Goal: Information Seeking & Learning: Check status

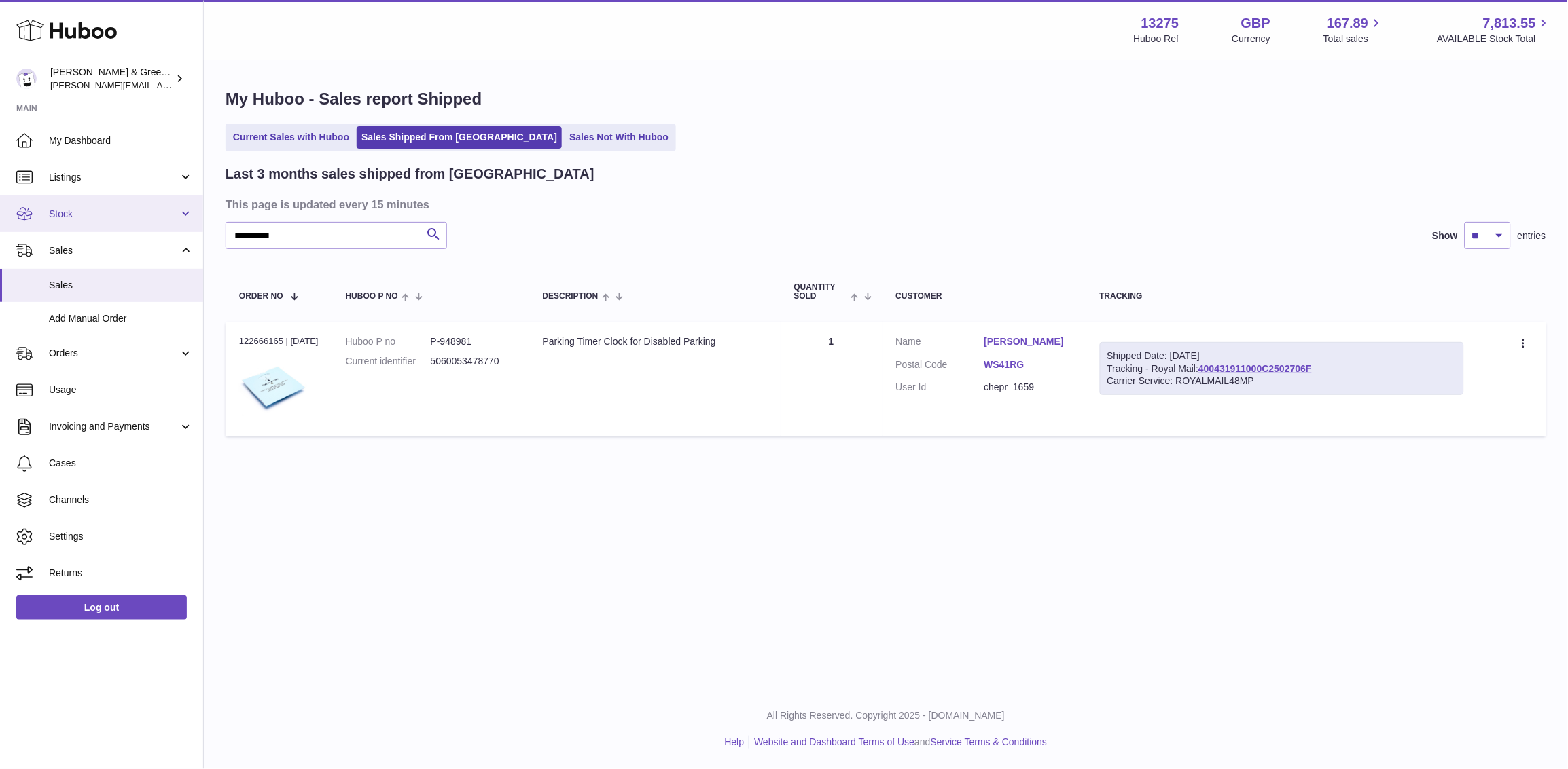
click at [116, 222] on link "Stock" at bounding box center [101, 214] width 203 height 36
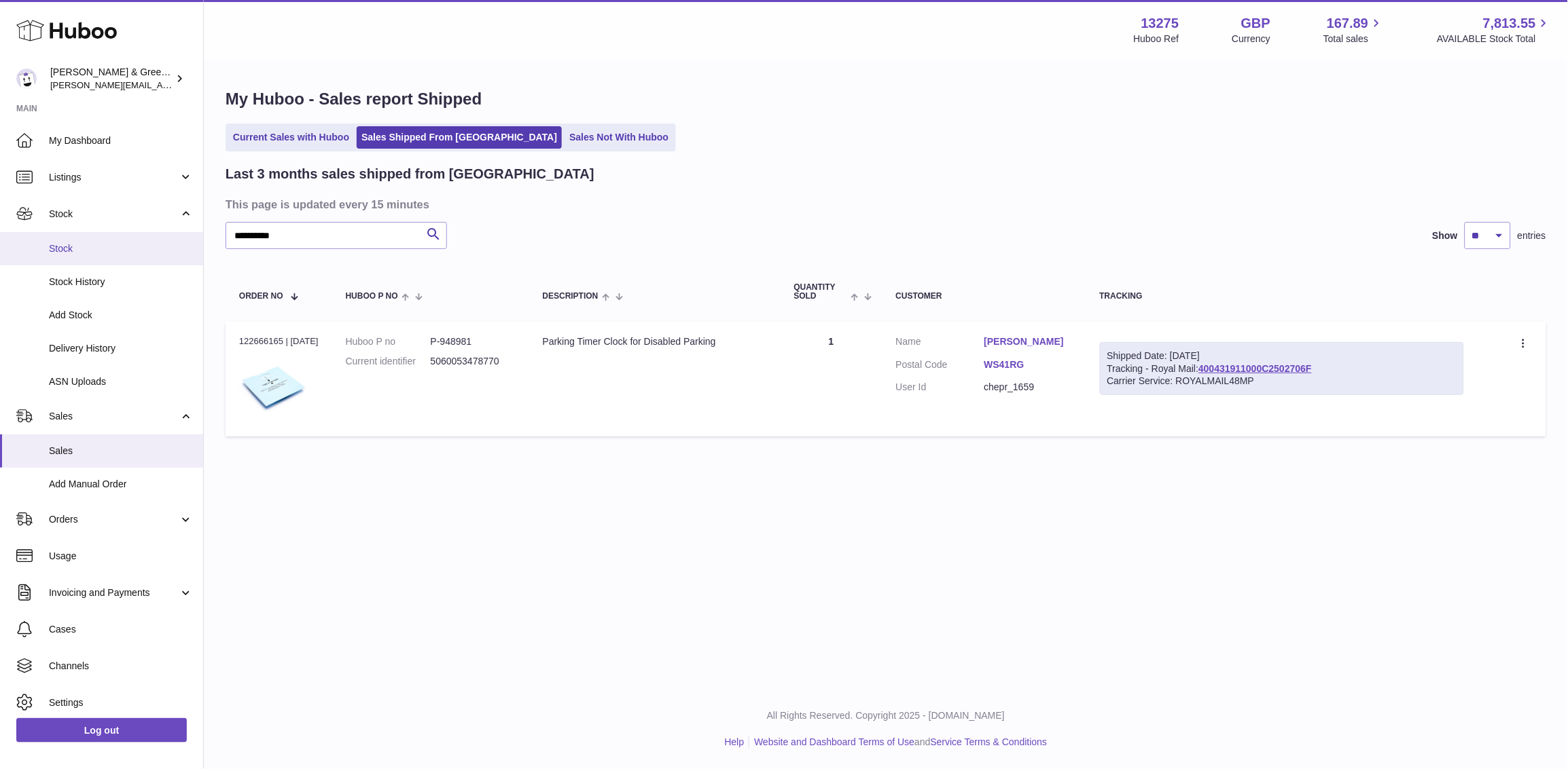
click at [129, 249] on span "Stock" at bounding box center [120, 249] width 144 height 13
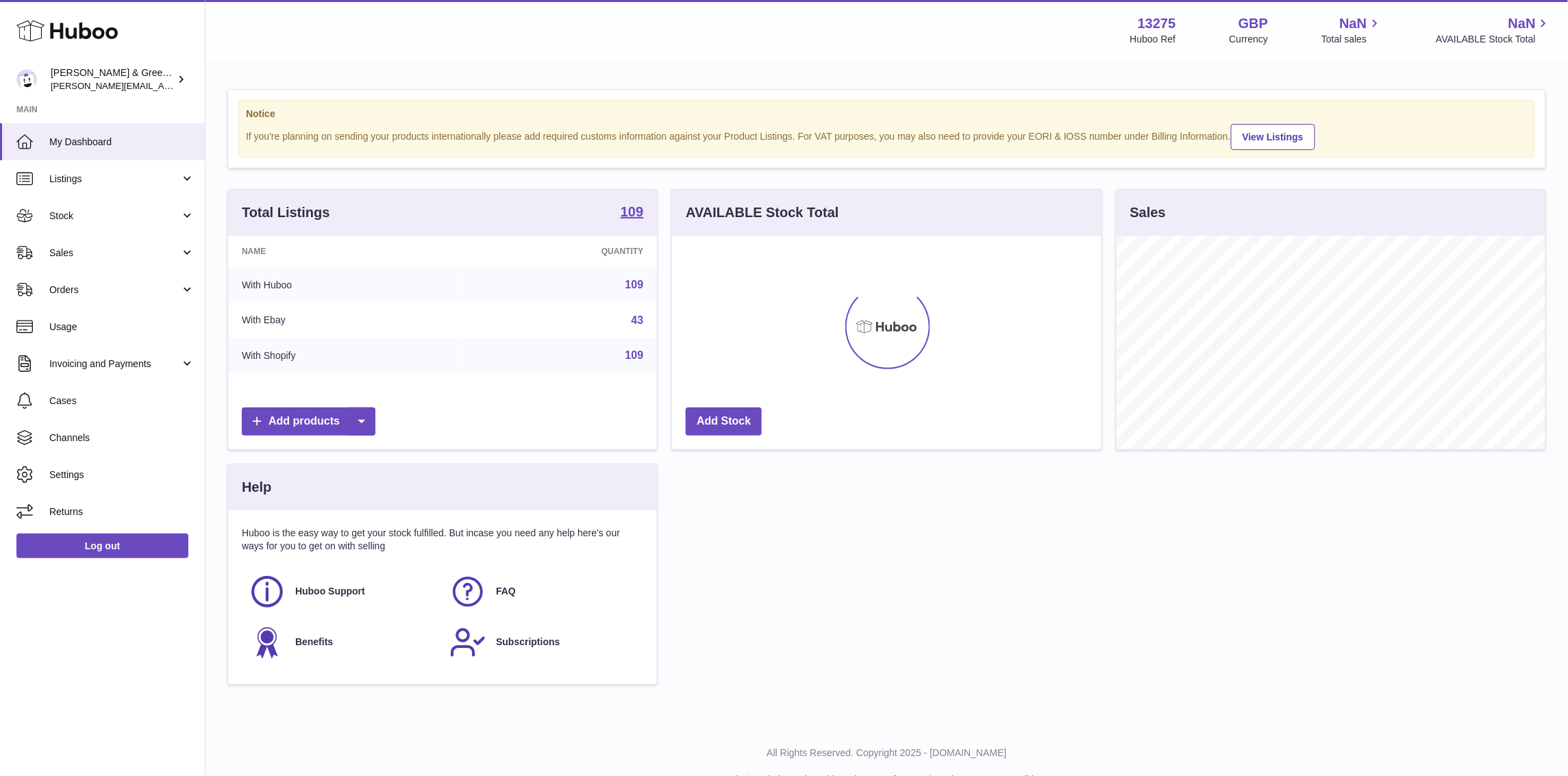
scroll to position [213, 429]
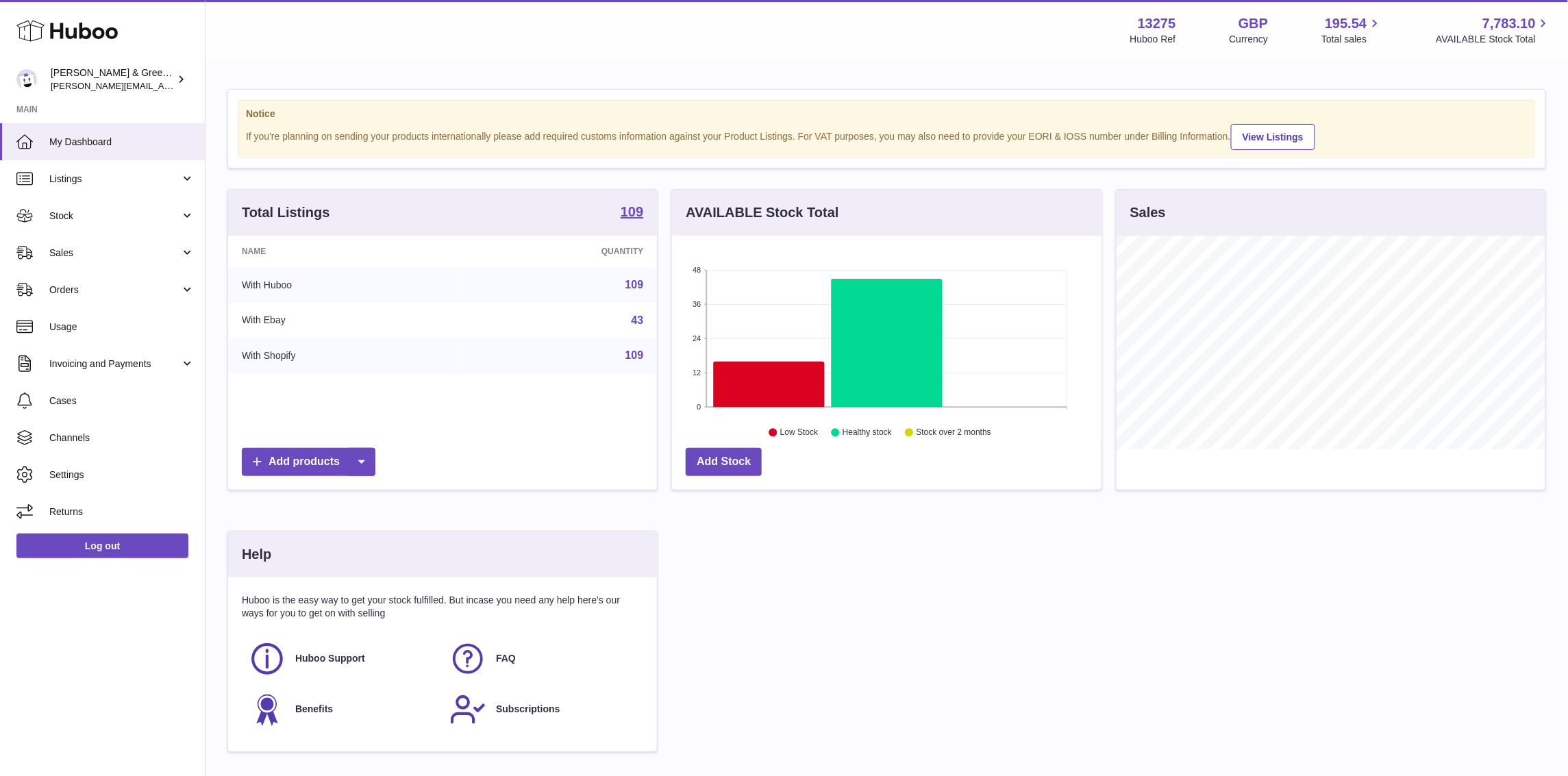
click at [1266, 693] on div "Total Listings 109 Name Quantity With Huboo 109 With Ebay 43 With Shopify 109 A…" at bounding box center [887, 477] width 1332 height 577
click at [143, 179] on span "Listings" at bounding box center [115, 179] width 131 height 13
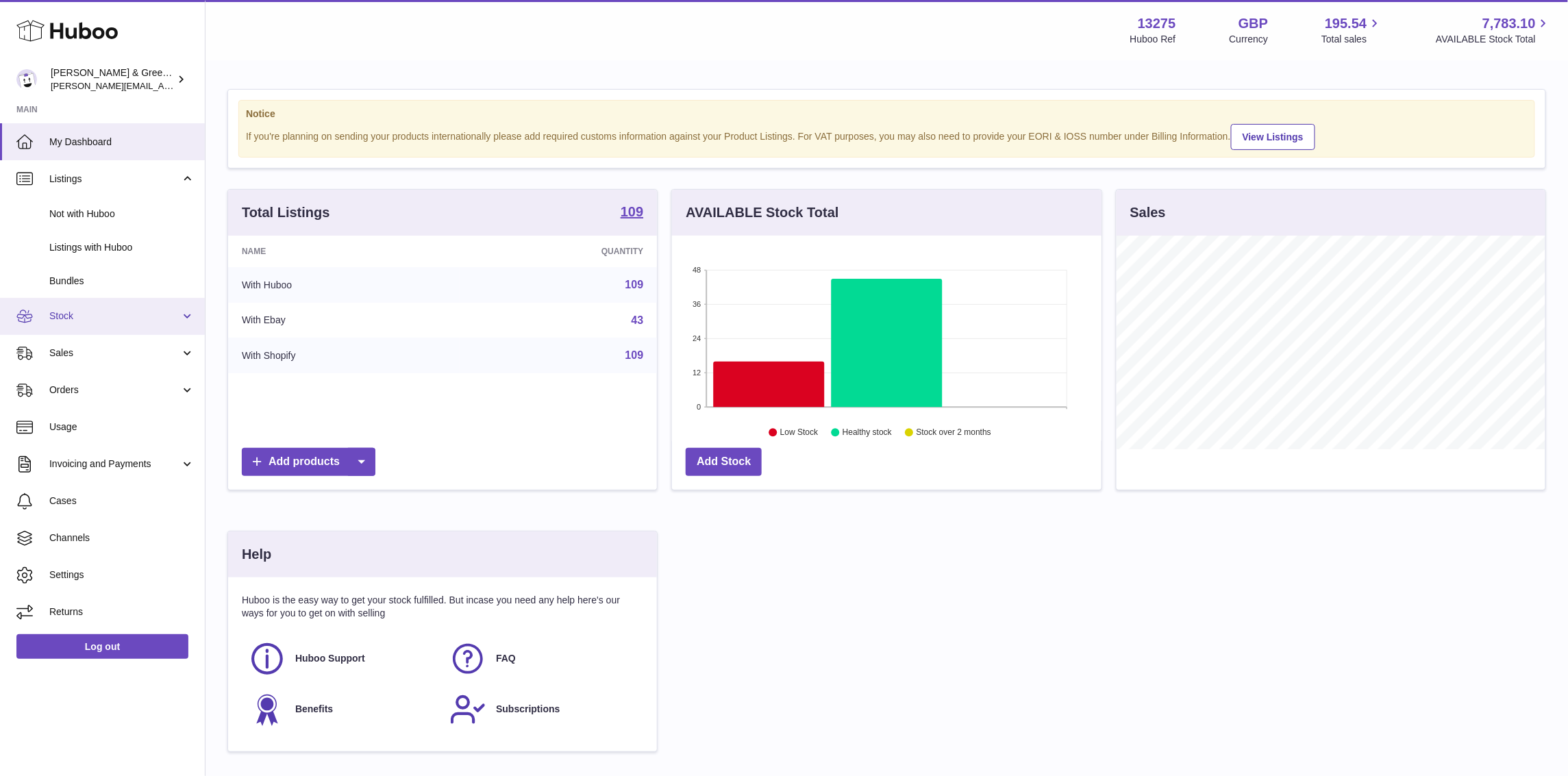
click at [148, 323] on link "Stock" at bounding box center [102, 317] width 205 height 37
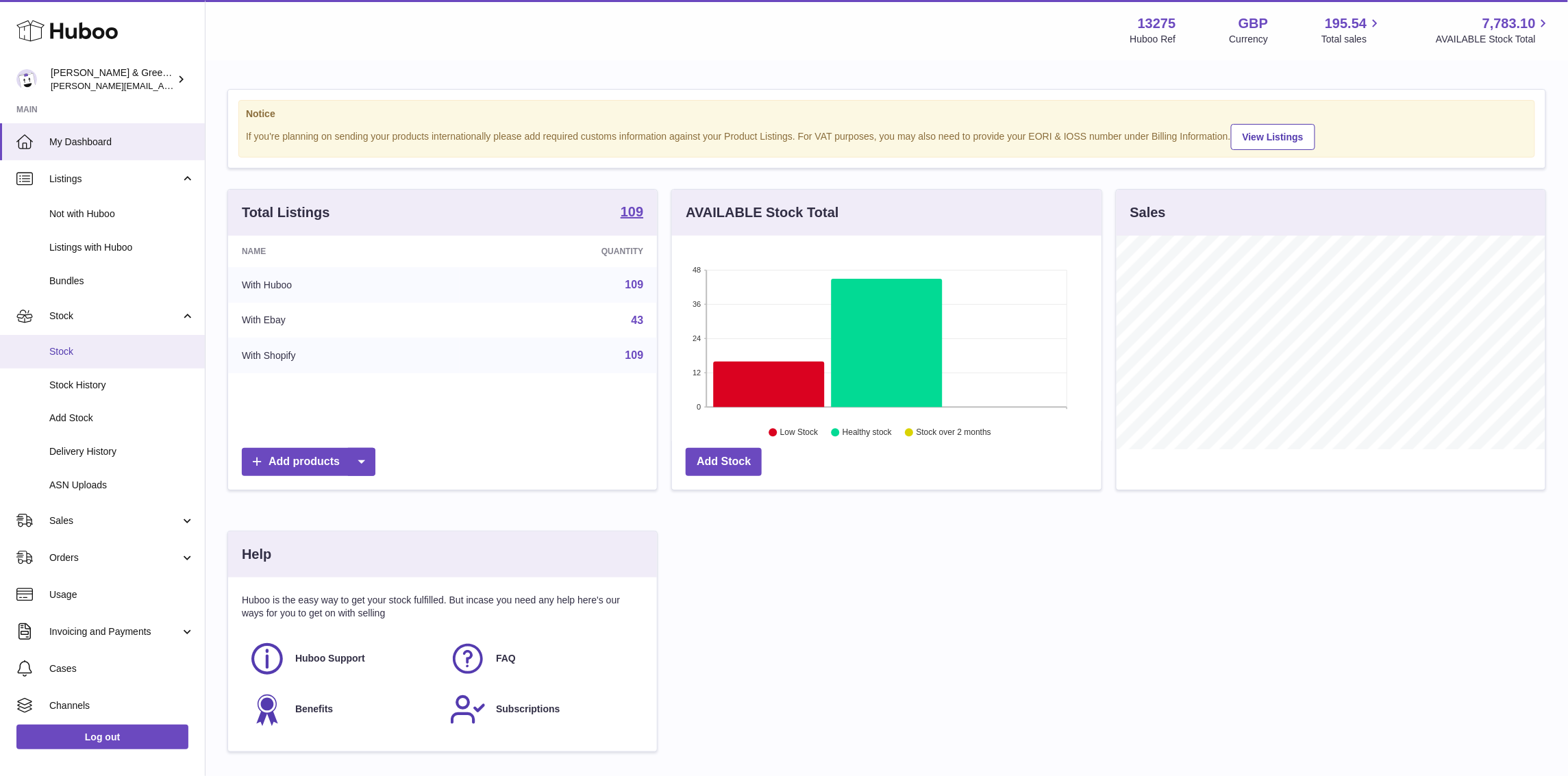
click at [145, 358] on link "Stock" at bounding box center [102, 351] width 205 height 34
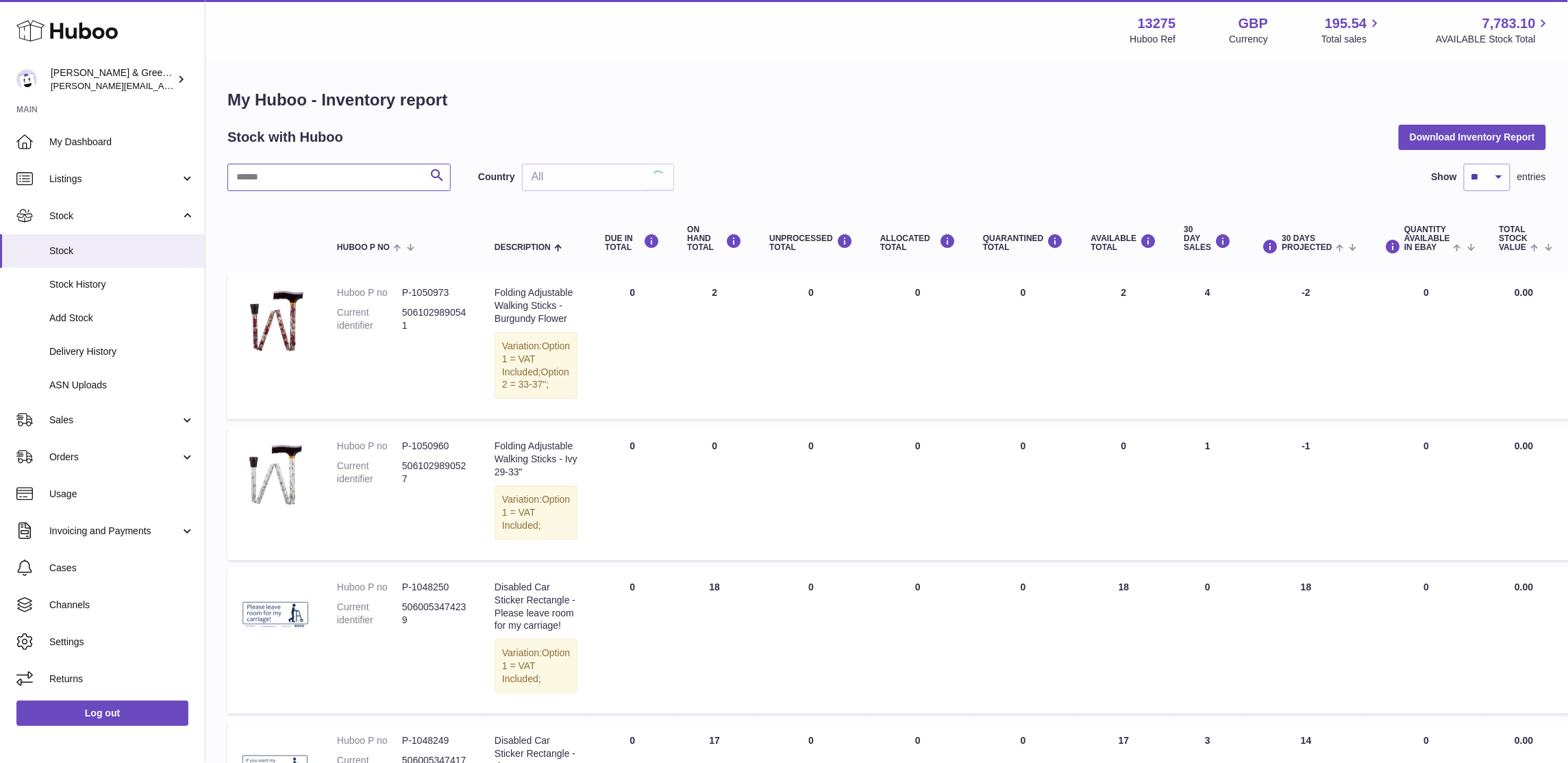
click at [309, 175] on input "text" at bounding box center [339, 177] width 223 height 27
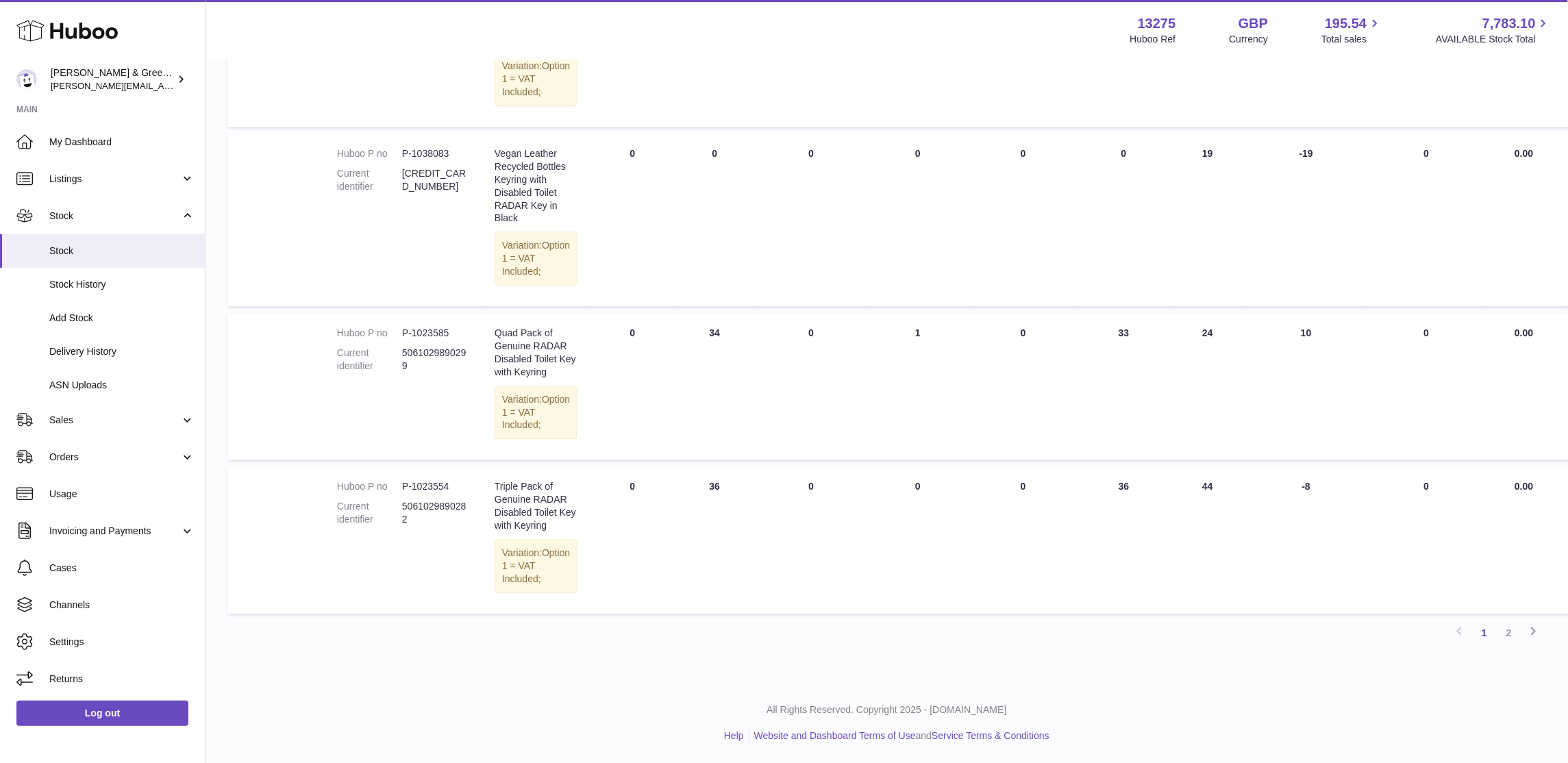
scroll to position [1665, 0]
click at [1504, 631] on link "2" at bounding box center [1509, 633] width 25 height 25
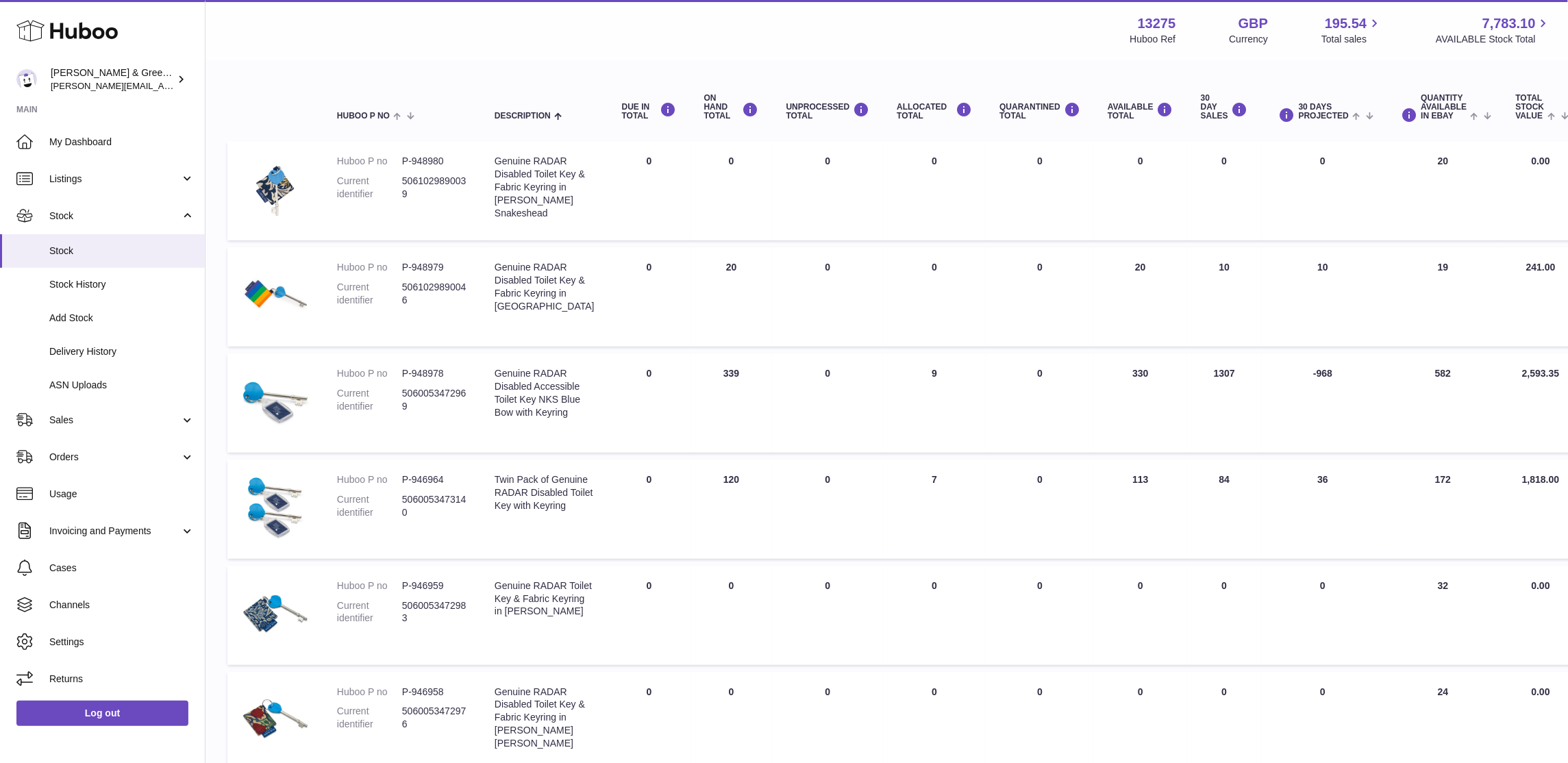
scroll to position [233, 0]
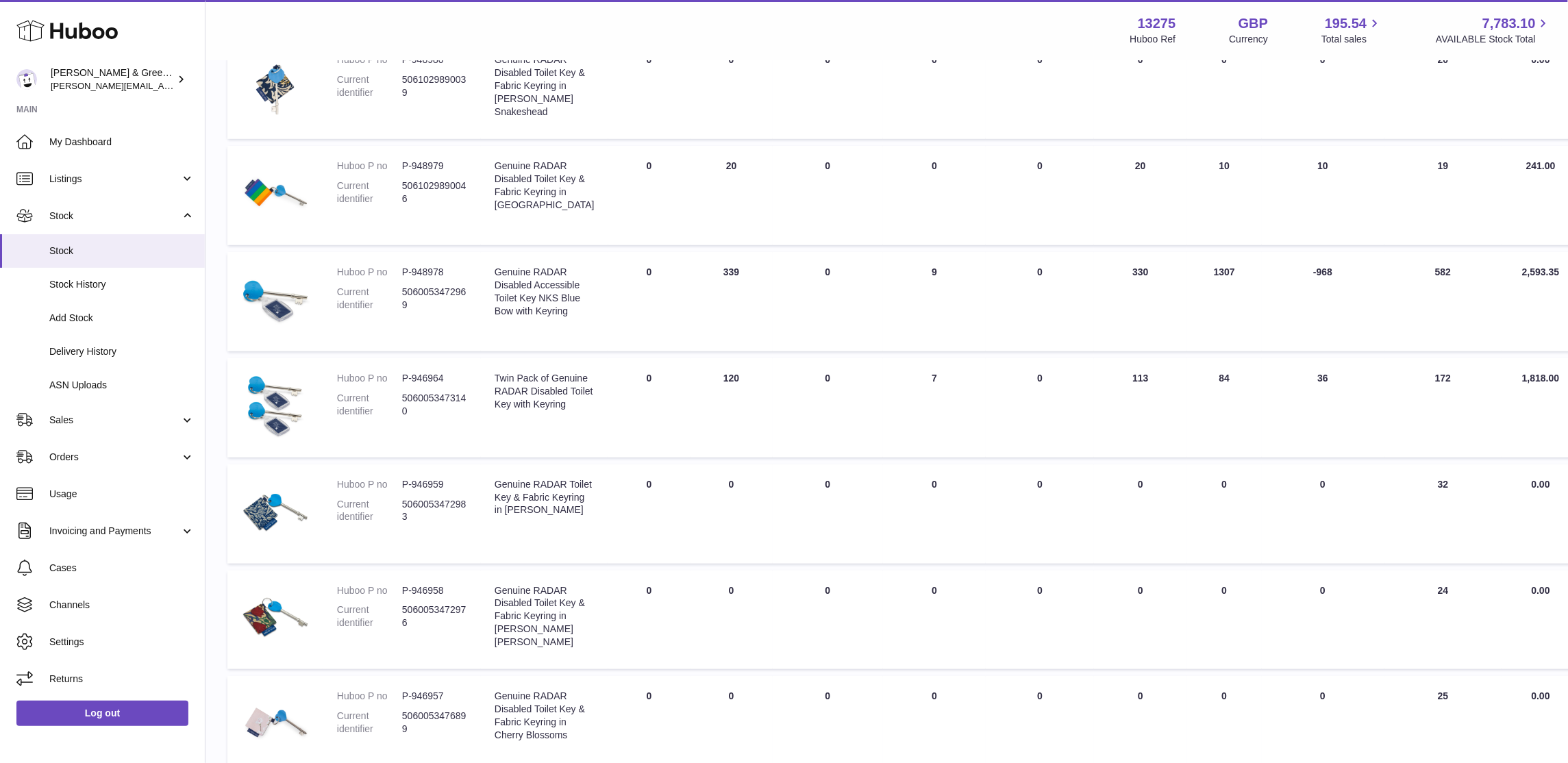
drag, startPoint x: 690, startPoint y: 287, endPoint x: 715, endPoint y: 293, distance: 25.7
click at [715, 293] on td "ON HAND Total 339" at bounding box center [731, 301] width 82 height 99
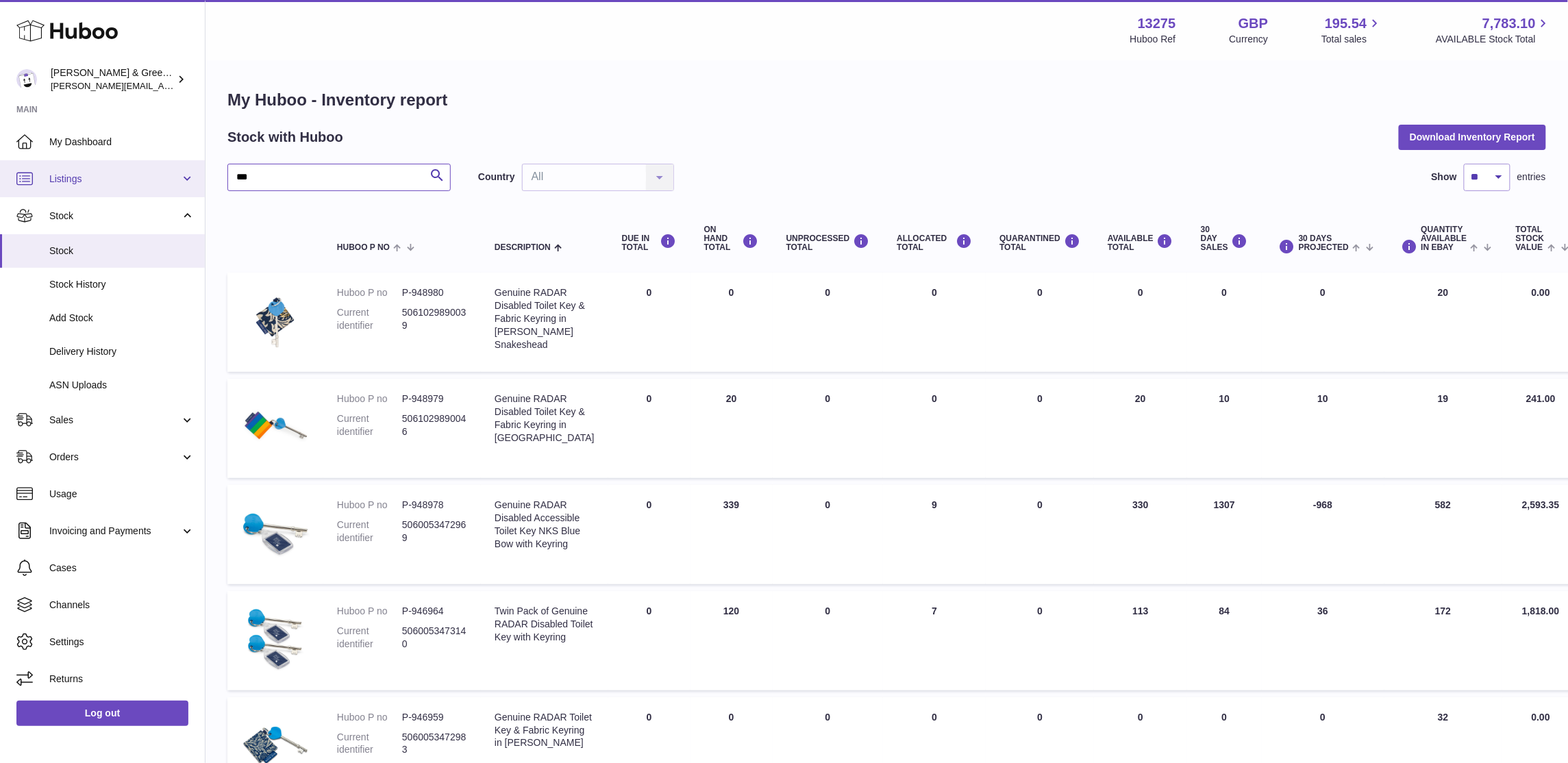
drag, startPoint x: 356, startPoint y: 167, endPoint x: 116, endPoint y: 191, distance: 241.2
click at [116, 191] on div "Huboo [PERSON_NAME] & Green Ltd [PERSON_NAME][EMAIL_ADDRESS][DOMAIN_NAME] Main …" at bounding box center [784, 632] width 1568 height 1264
type input "*******"
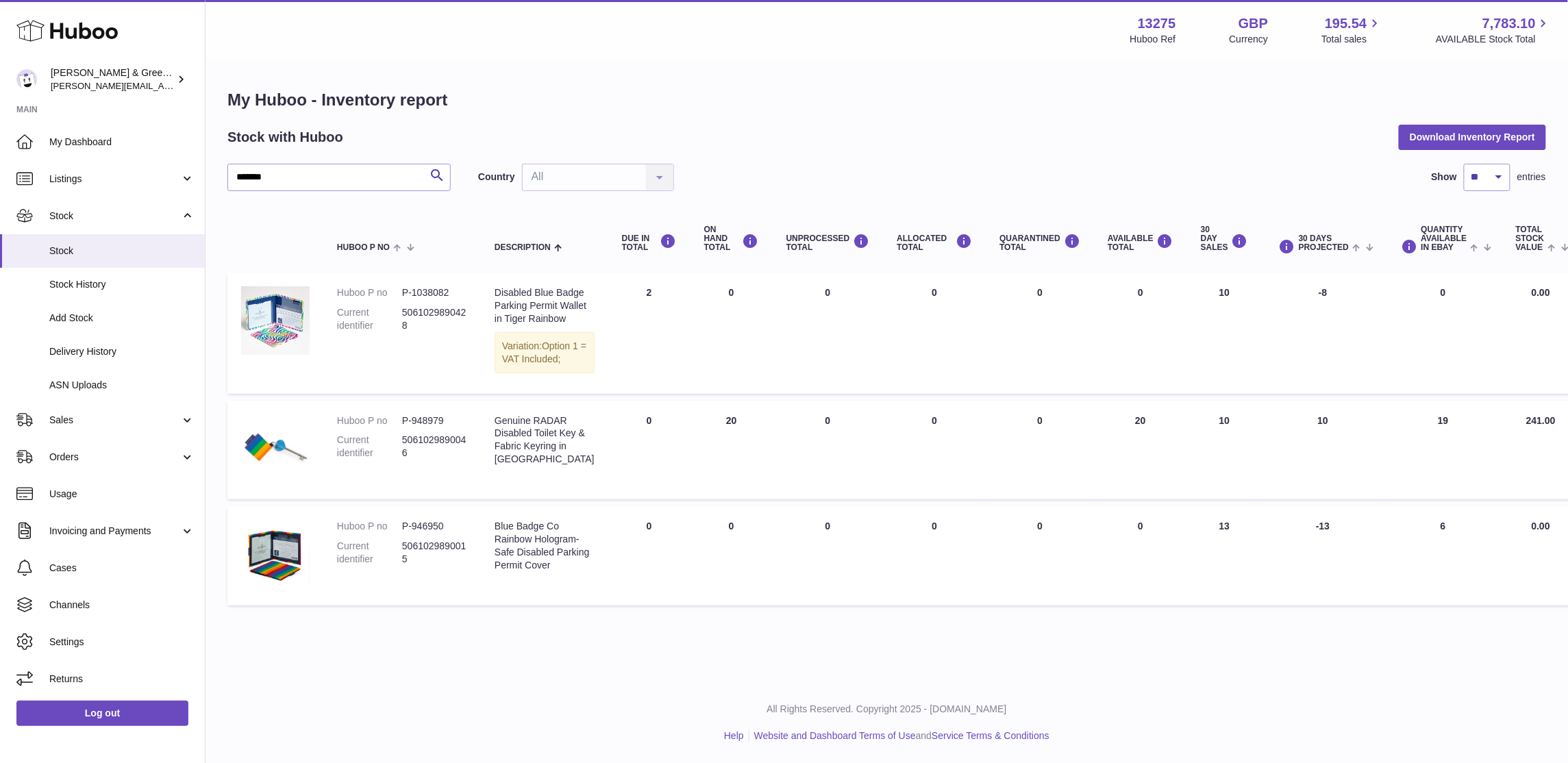
drag, startPoint x: 990, startPoint y: 583, endPoint x: 1259, endPoint y: 592, distance: 269.2
click at [1259, 592] on tr "Huboo P no P-946950 Current identifier 5061029890015 Description Blue Badge Co …" at bounding box center [940, 555] width 1427 height 99
